Goal: Information Seeking & Learning: Learn about a topic

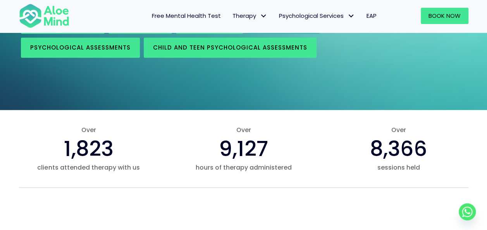
scroll to position [232, 0]
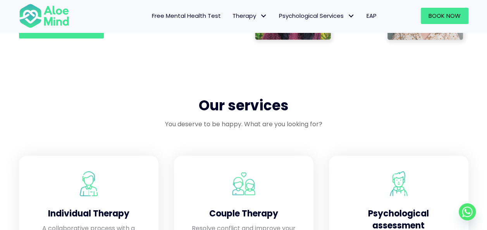
scroll to position [658, 0]
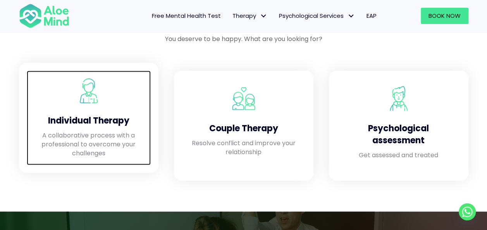
click at [91, 116] on h4 "Individual Therapy" at bounding box center [88, 121] width 108 height 12
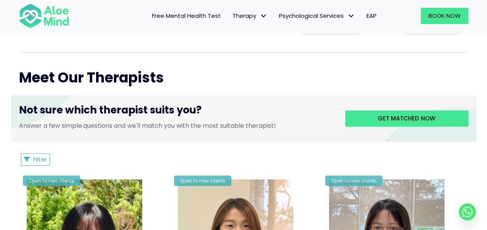
scroll to position [310, 0]
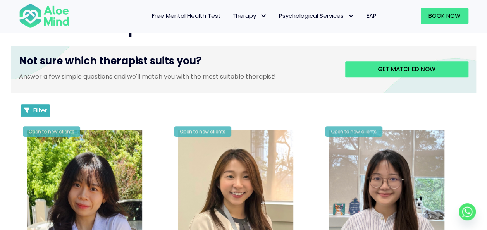
click at [39, 108] on span "Filter" at bounding box center [40, 110] width 14 height 8
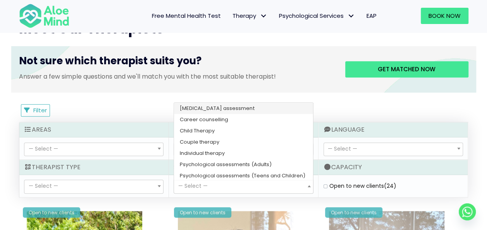
click at [273, 184] on span "— Select —" at bounding box center [243, 186] width 139 height 13
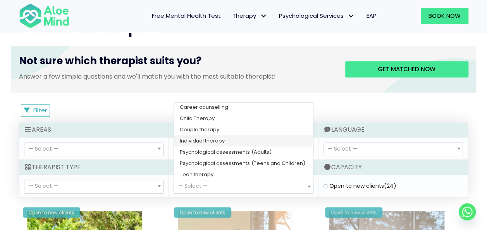
select select "148"
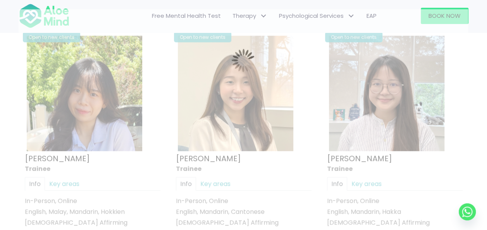
scroll to position [413, 0]
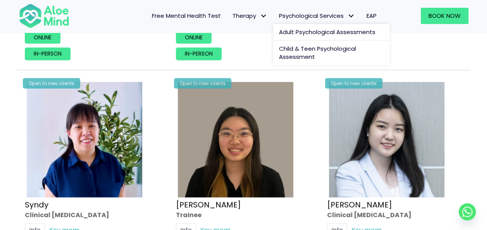
scroll to position [2388, 0]
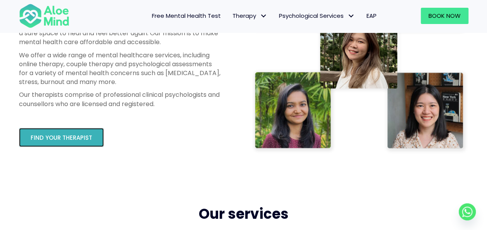
click at [45, 141] on span "Find your therapist" at bounding box center [62, 138] width 62 height 8
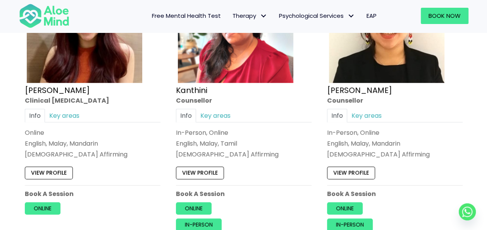
scroll to position [1897, 0]
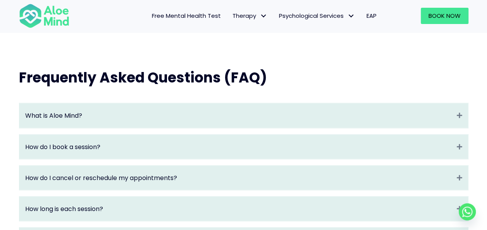
scroll to position [813, 0]
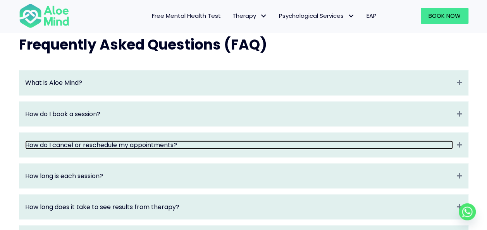
click at [143, 149] on link "How do I cancel or reschedule my appointments?" at bounding box center [238, 145] width 427 height 9
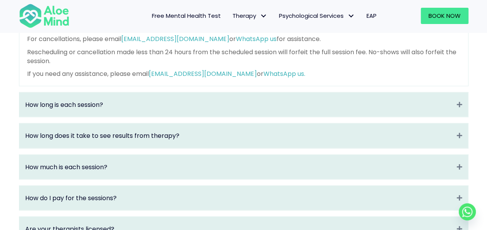
scroll to position [968, 0]
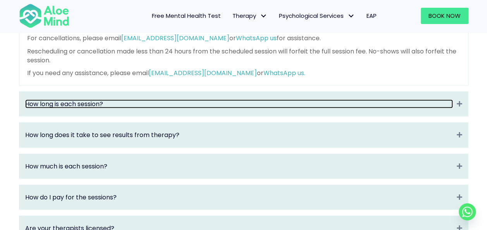
click at [147, 108] on link "How long is each session?" at bounding box center [238, 104] width 427 height 9
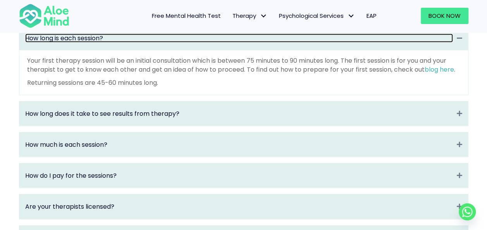
scroll to position [945, 0]
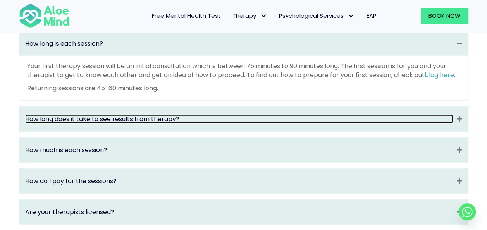
click at [134, 124] on link "How long does it take to see results from therapy?" at bounding box center [238, 119] width 427 height 9
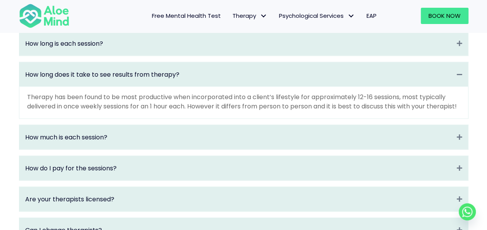
click at [132, 146] on div "How much is each session? Expand" at bounding box center [243, 137] width 448 height 24
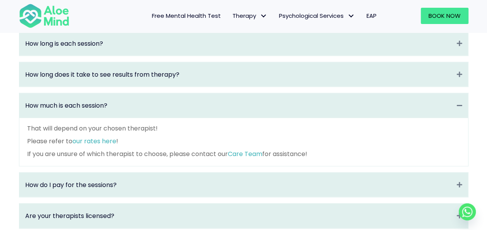
scroll to position [984, 0]
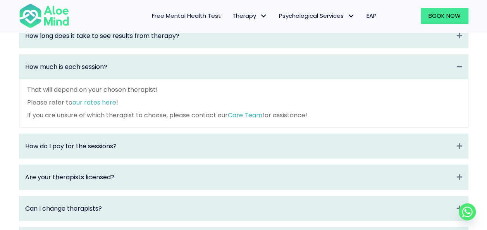
drag, startPoint x: 132, startPoint y: 146, endPoint x: 133, endPoint y: 163, distance: 16.3
click at [133, 158] on div "How do I pay for the sessions? Expand" at bounding box center [243, 146] width 448 height 24
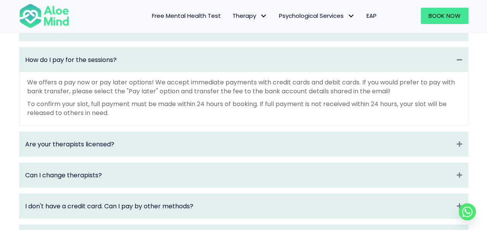
scroll to position [1023, 0]
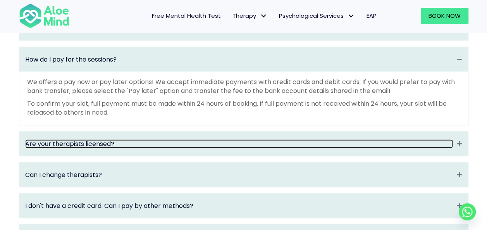
click at [142, 148] on link "Are your therapists licensed?" at bounding box center [238, 143] width 427 height 9
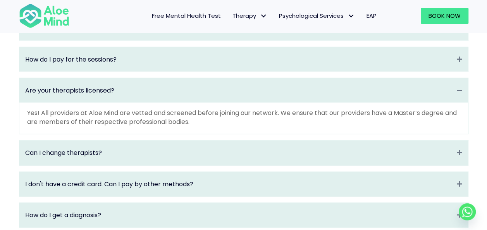
click at [142, 154] on div "Can I change therapists? Expand" at bounding box center [243, 153] width 448 height 24
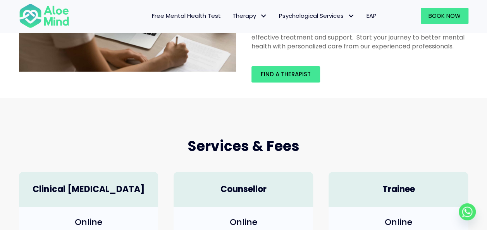
scroll to position [94, 0]
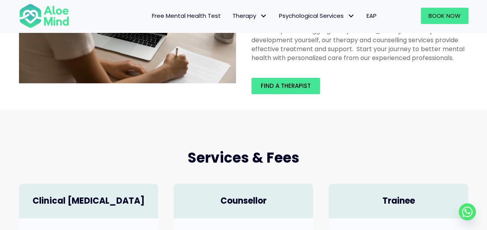
click at [182, 19] on span "Free Mental Health Test" at bounding box center [186, 16] width 69 height 8
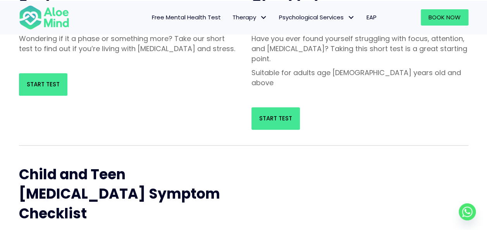
scroll to position [155, 0]
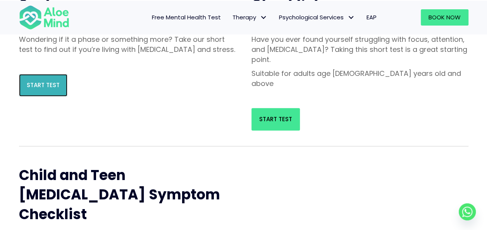
click at [59, 92] on link "Start Test" at bounding box center [43, 85] width 48 height 22
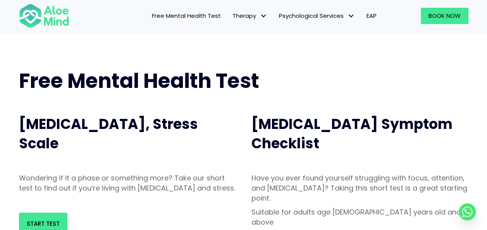
scroll to position [0, 0]
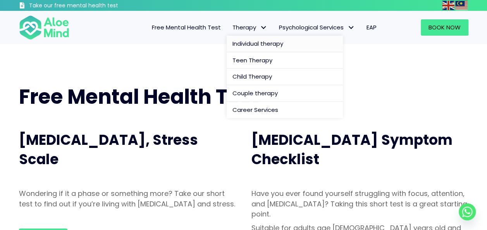
click at [256, 46] on span "Individual therapy" at bounding box center [257, 43] width 51 height 8
